Goal: Obtain resource: Download file/media

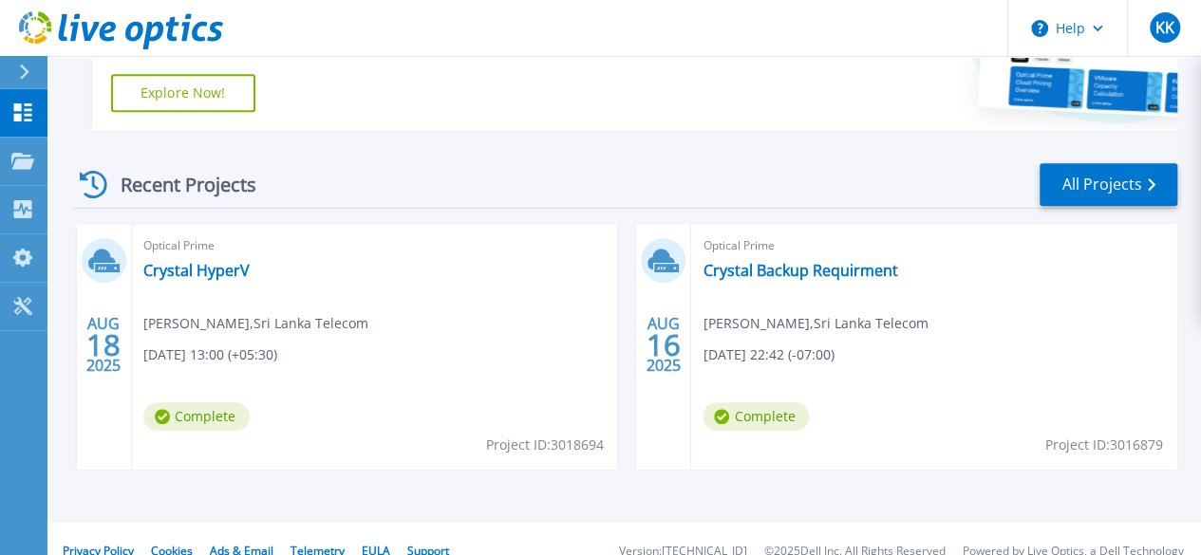
scroll to position [467, 0]
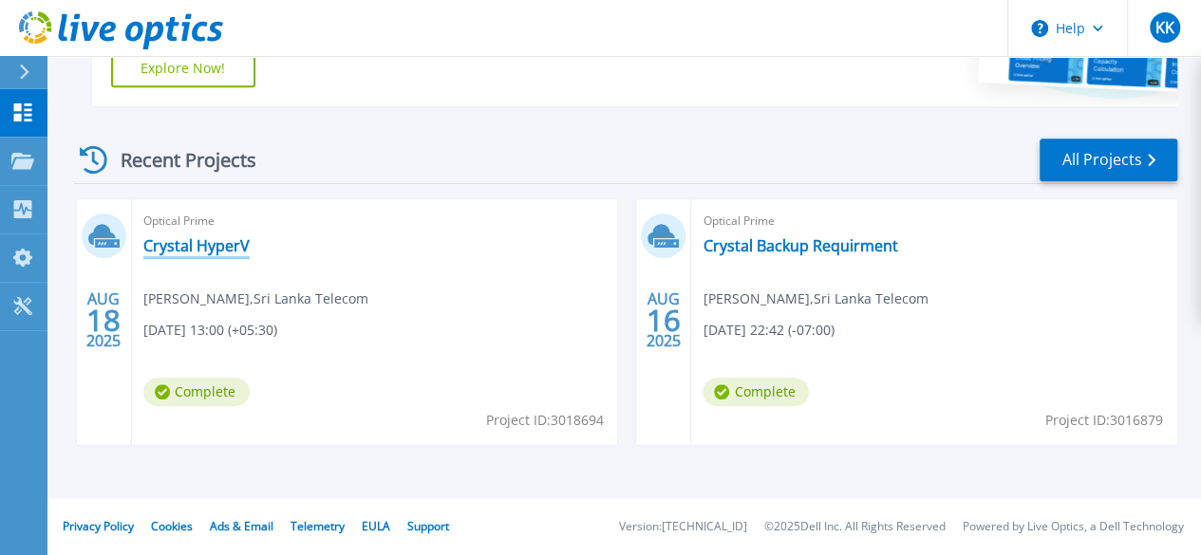
click at [216, 250] on link "Crystal HyperV" at bounding box center [196, 245] width 106 height 19
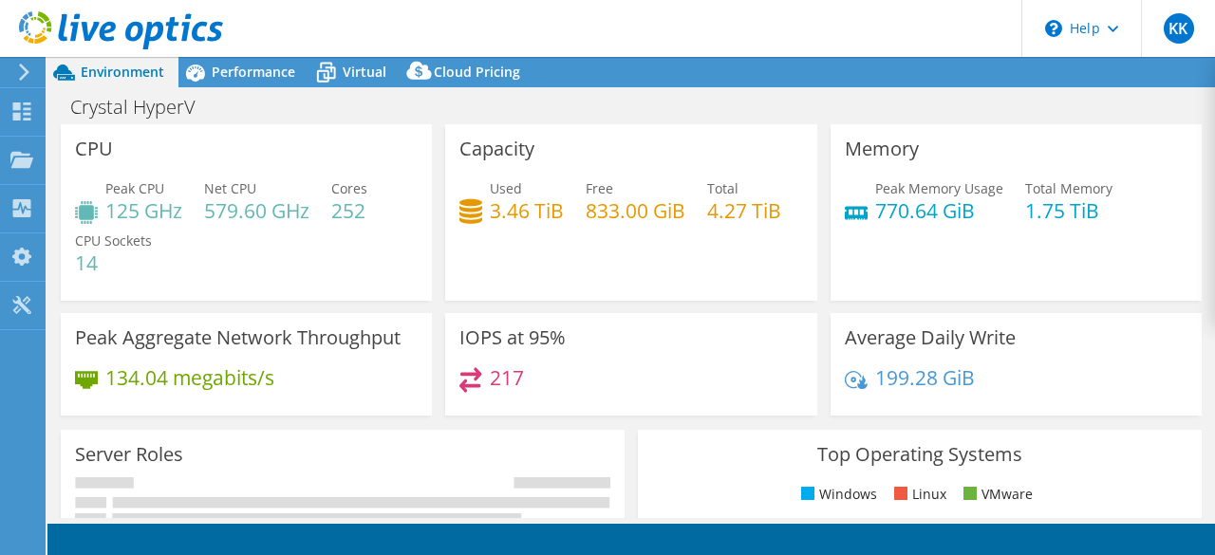
select select "USD"
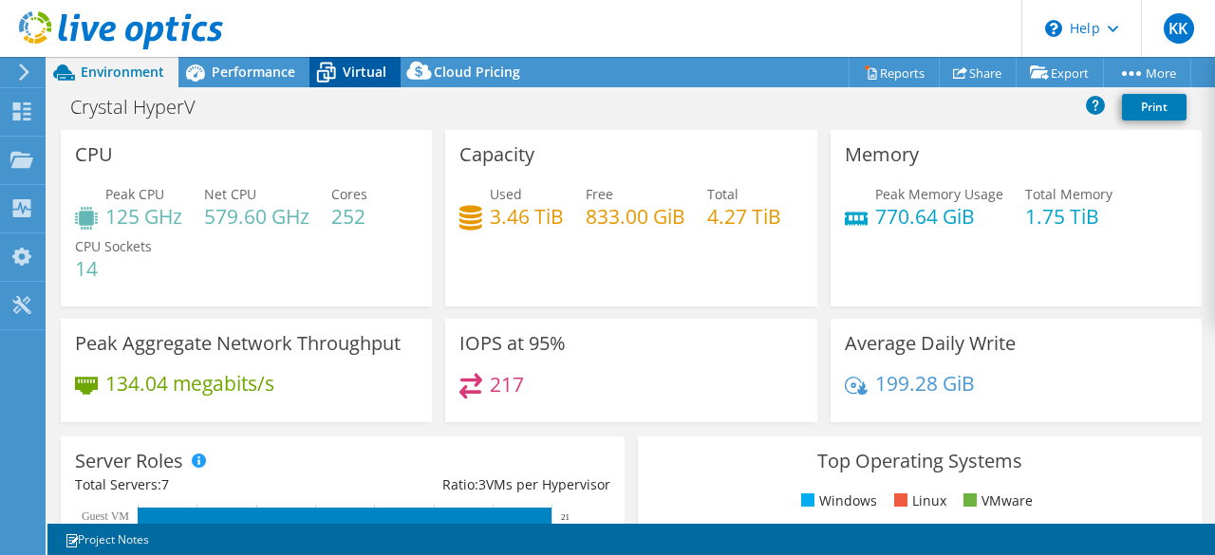
click at [333, 66] on icon at bounding box center [326, 72] width 33 height 33
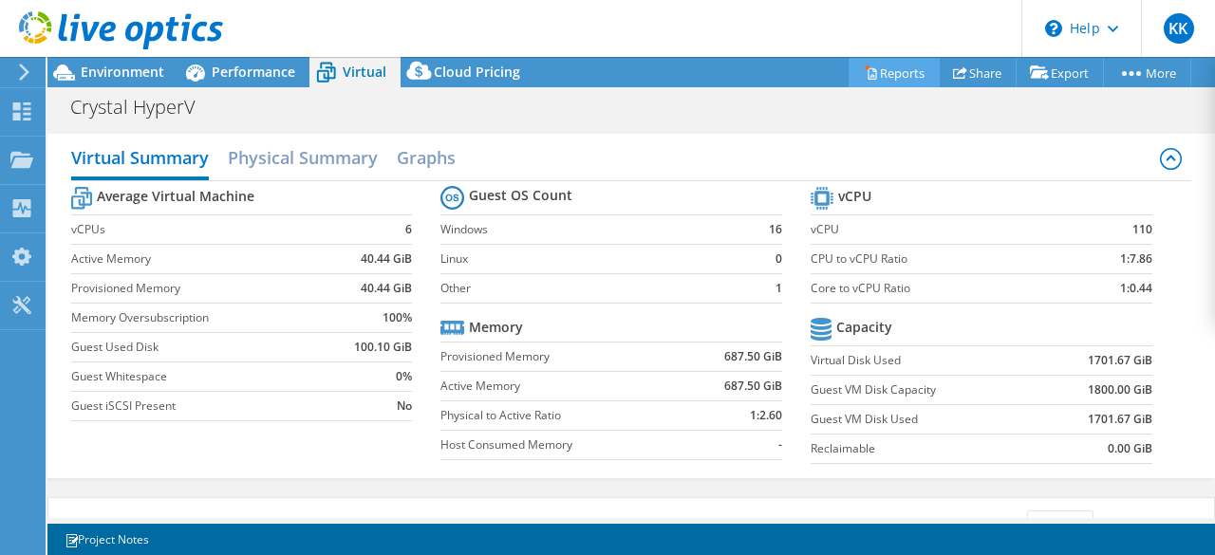
click at [885, 67] on link "Reports" at bounding box center [894, 72] width 91 height 29
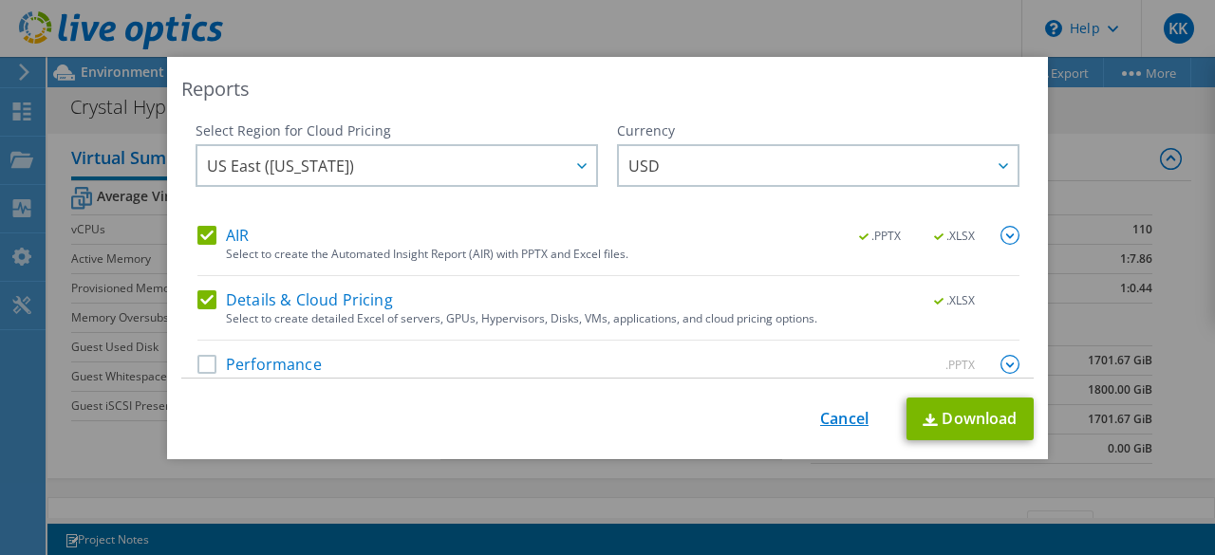
click at [825, 421] on link "Cancel" at bounding box center [844, 419] width 48 height 18
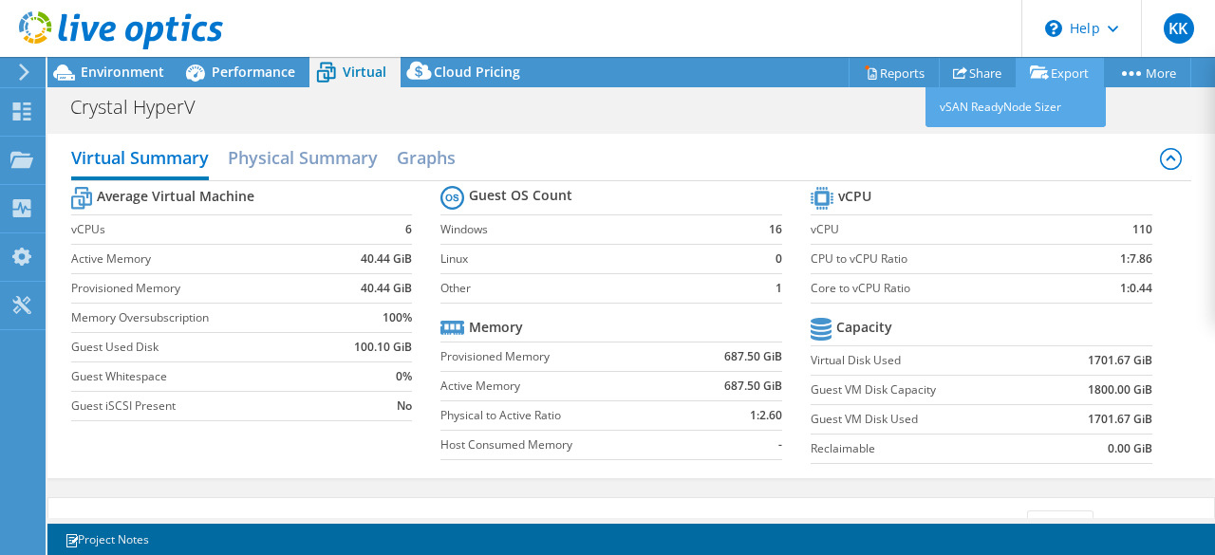
click at [1058, 74] on link "Export" at bounding box center [1060, 72] width 88 height 29
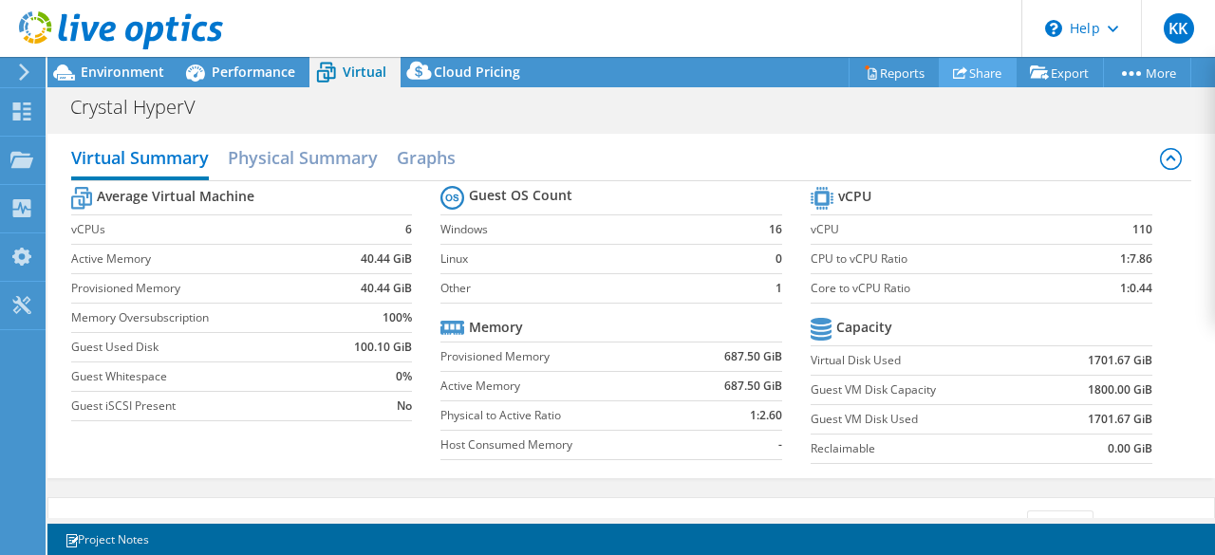
click at [989, 68] on link "Share" at bounding box center [978, 72] width 78 height 29
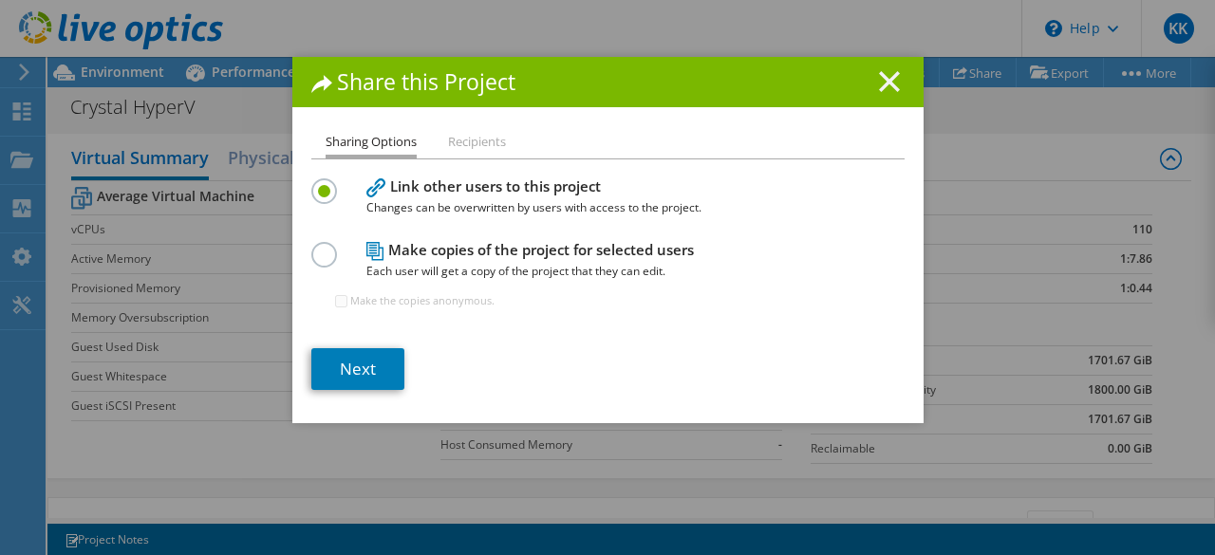
click at [879, 75] on icon at bounding box center [889, 81] width 21 height 21
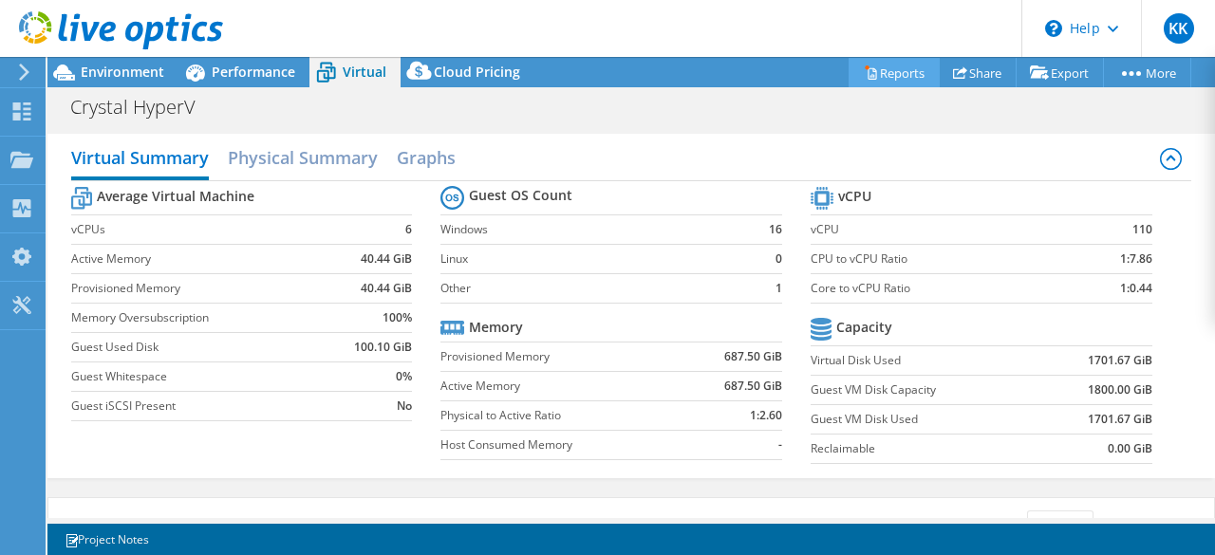
click at [883, 66] on link "Reports" at bounding box center [894, 72] width 91 height 29
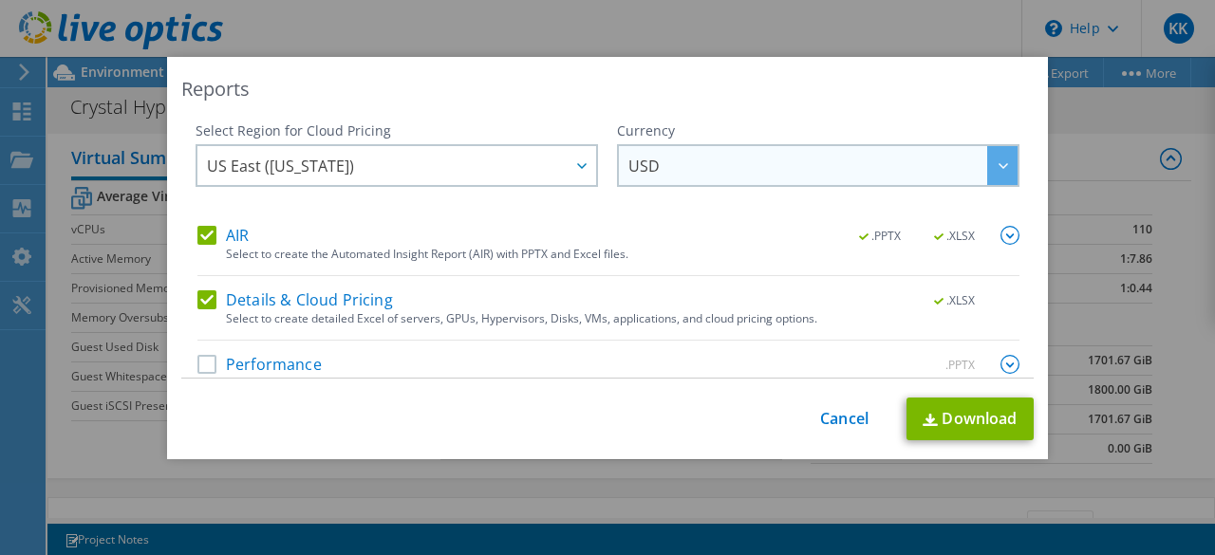
click at [720, 154] on span "USD" at bounding box center [823, 165] width 389 height 39
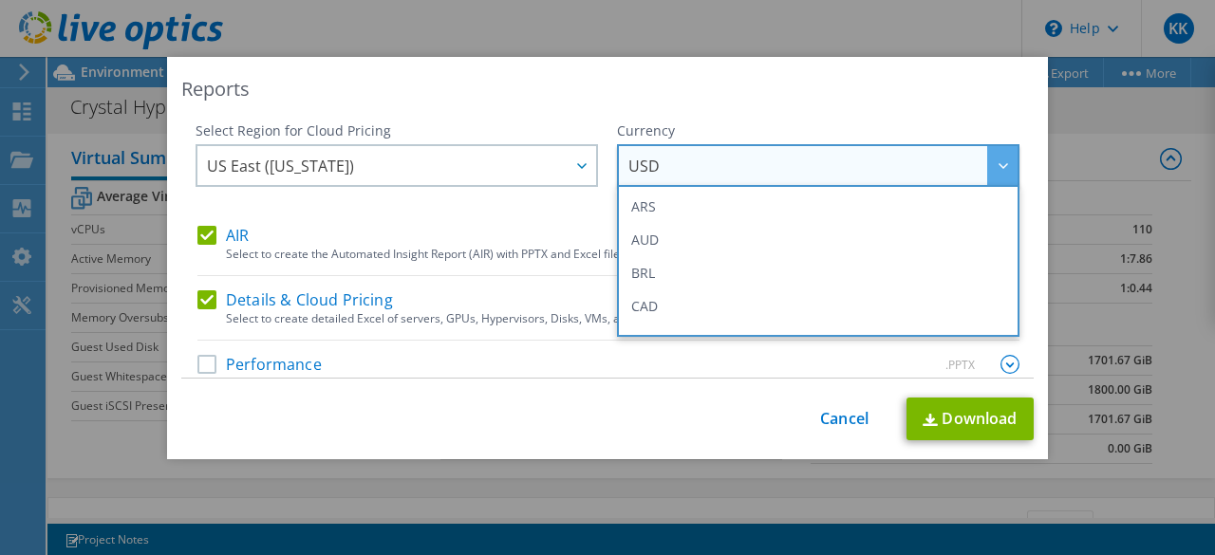
click at [563, 100] on div "Reports" at bounding box center [607, 89] width 853 height 27
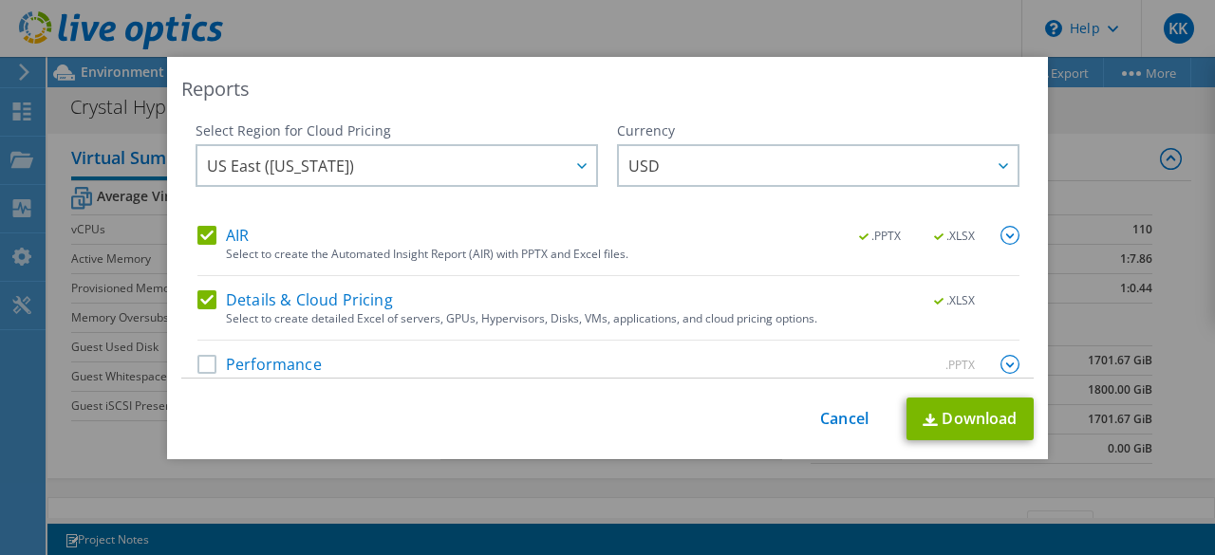
scroll to position [26, 0]
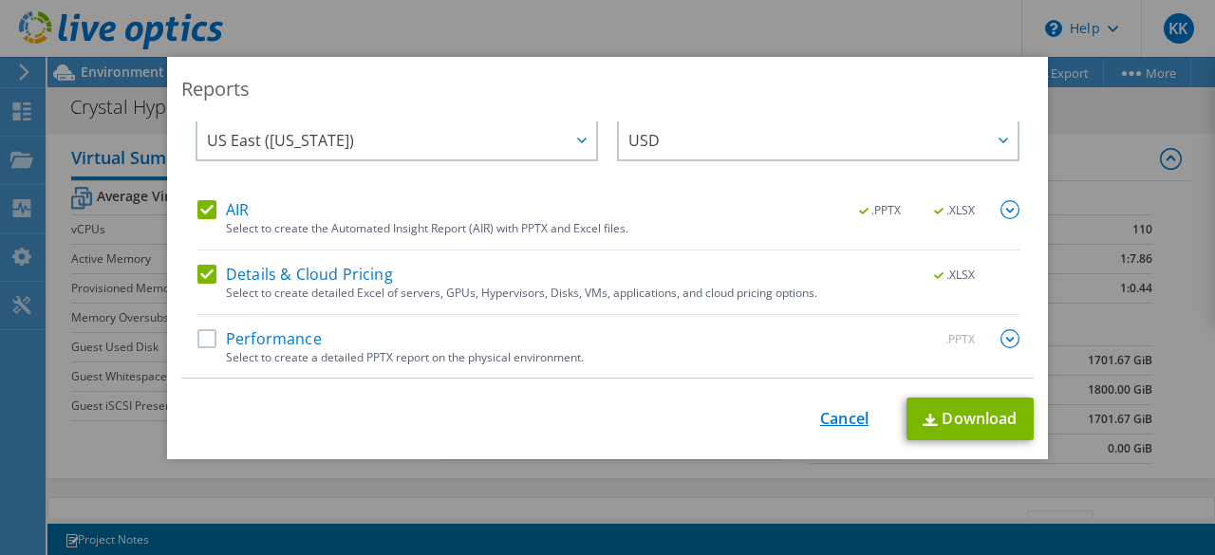
click at [840, 419] on link "Cancel" at bounding box center [844, 419] width 48 height 18
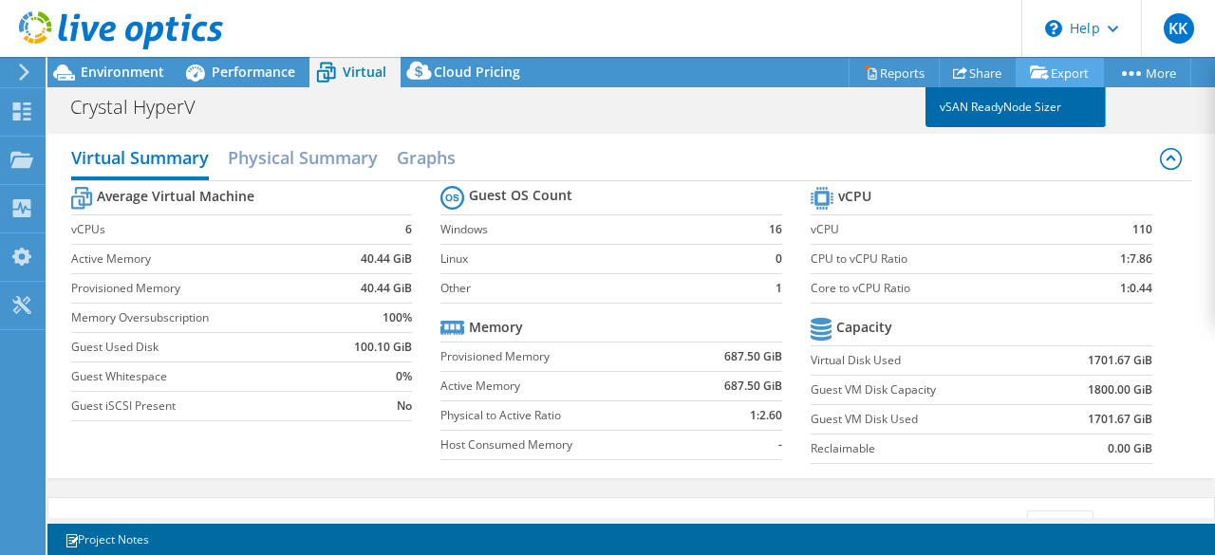
click at [1018, 103] on link "vSAN ReadyNode Sizer" at bounding box center [1016, 107] width 180 height 40
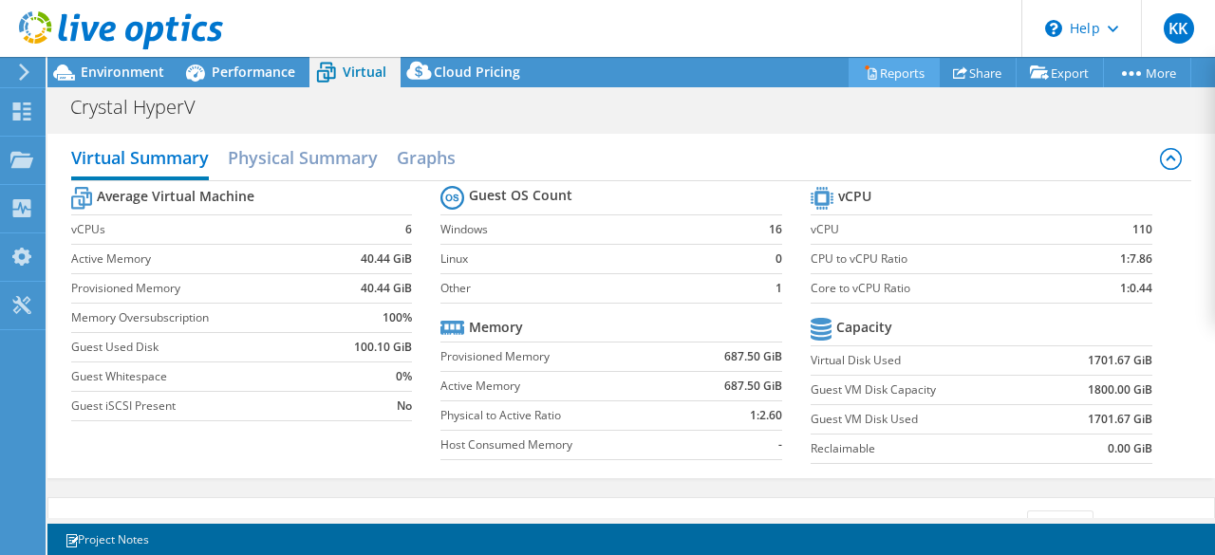
click at [883, 73] on link "Reports" at bounding box center [894, 72] width 91 height 29
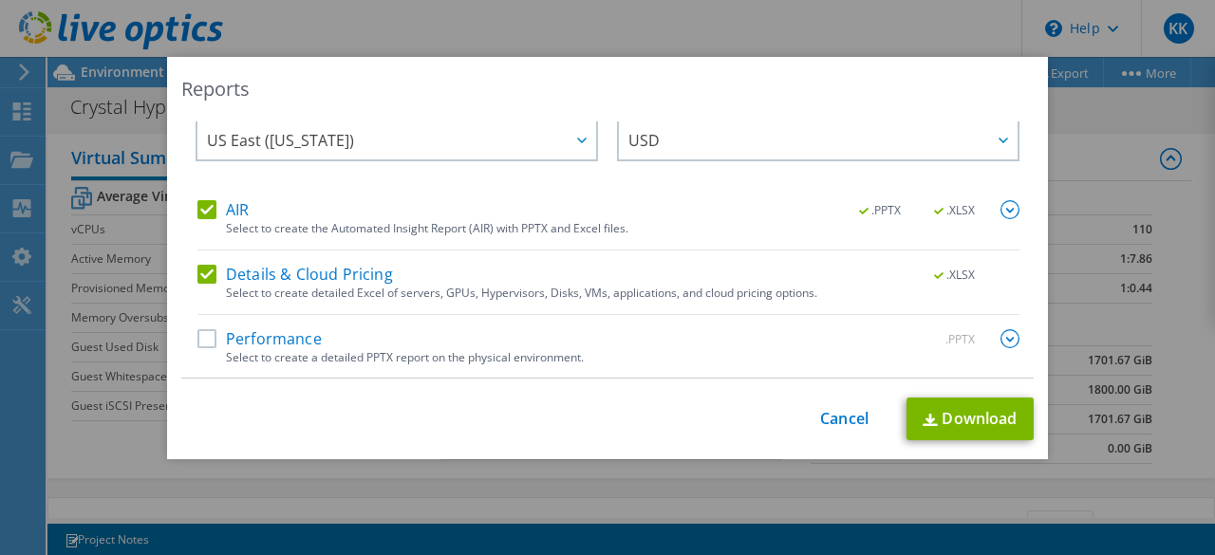
click at [198, 348] on div "Performance .PPTX" at bounding box center [609, 340] width 822 height 22
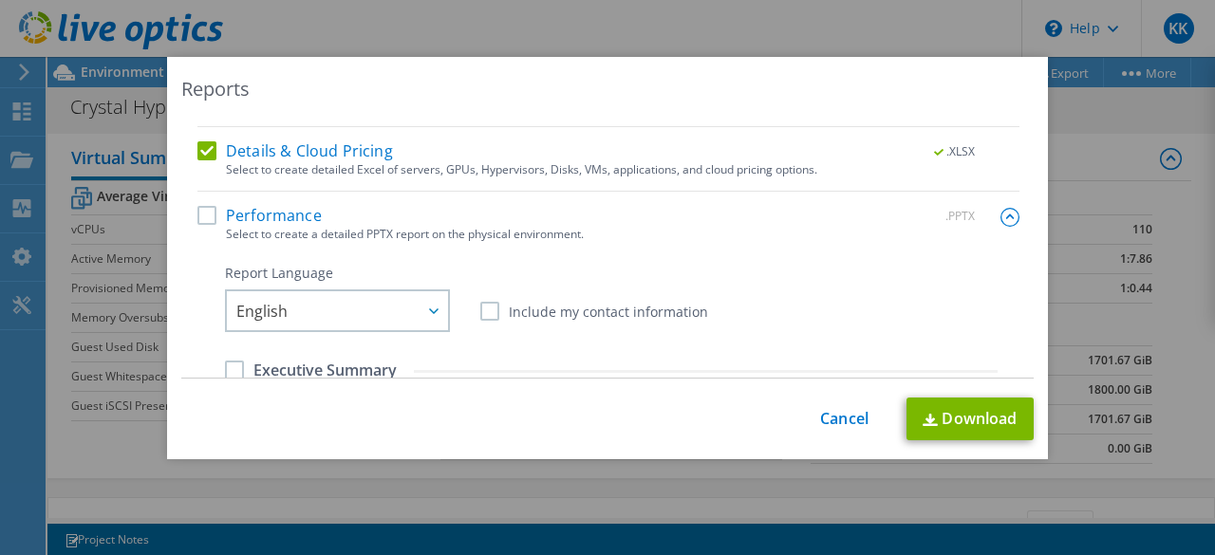
scroll to position [146, 0]
click at [200, 217] on label "Performance" at bounding box center [260, 218] width 124 height 19
click at [0, 0] on input "Performance" at bounding box center [0, 0] width 0 height 0
click at [1001, 216] on img at bounding box center [1010, 220] width 19 height 19
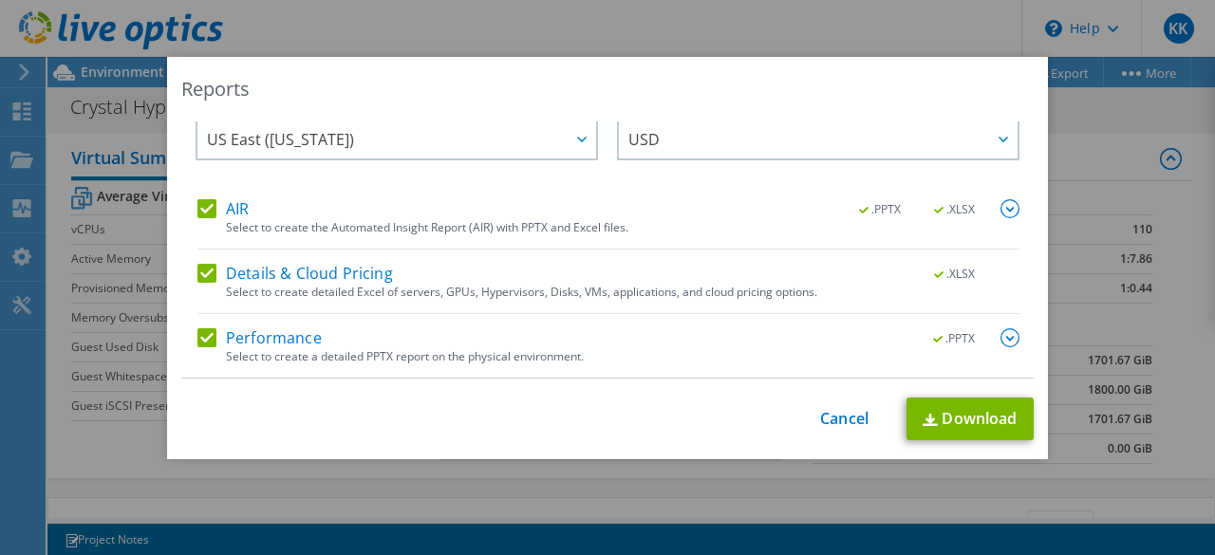
scroll to position [26, 0]
click at [960, 430] on link "Download" at bounding box center [970, 419] width 127 height 43
click at [849, 421] on link "Cancel" at bounding box center [844, 419] width 48 height 18
